Goal: Task Accomplishment & Management: Complete application form

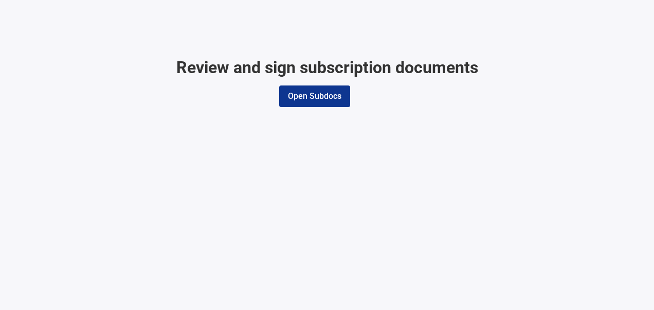
click at [310, 97] on button "Open Subdocs" at bounding box center [314, 96] width 71 height 22
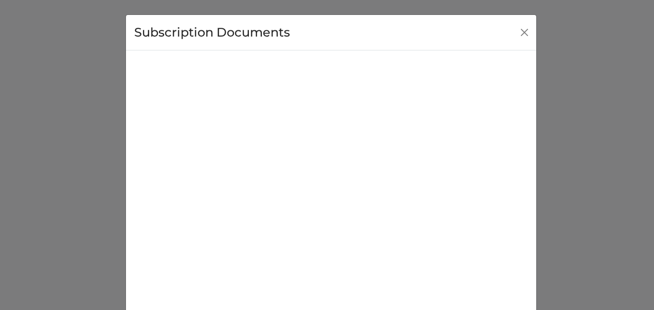
scroll to position [140, 0]
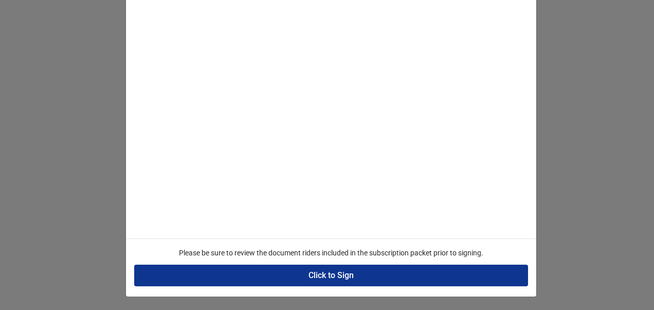
click at [319, 277] on button "Click to Sign" at bounding box center [331, 275] width 394 height 22
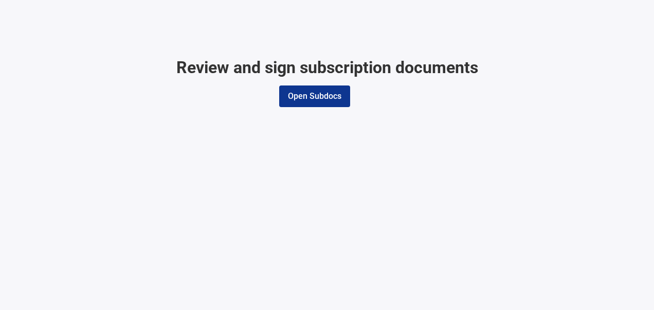
click at [324, 98] on button "Open Subdocs" at bounding box center [314, 96] width 71 height 22
